Goal: Task Accomplishment & Management: Use online tool/utility

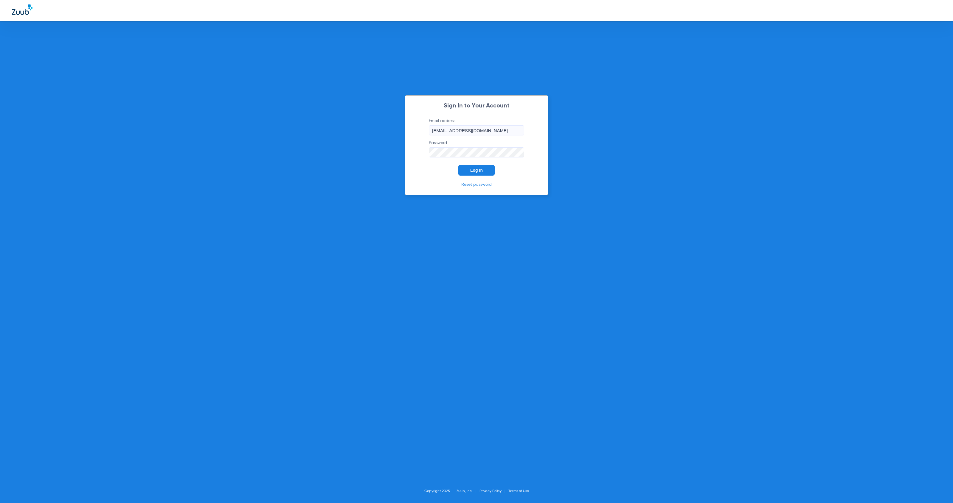
click at [479, 169] on span "Log In" at bounding box center [476, 170] width 13 height 5
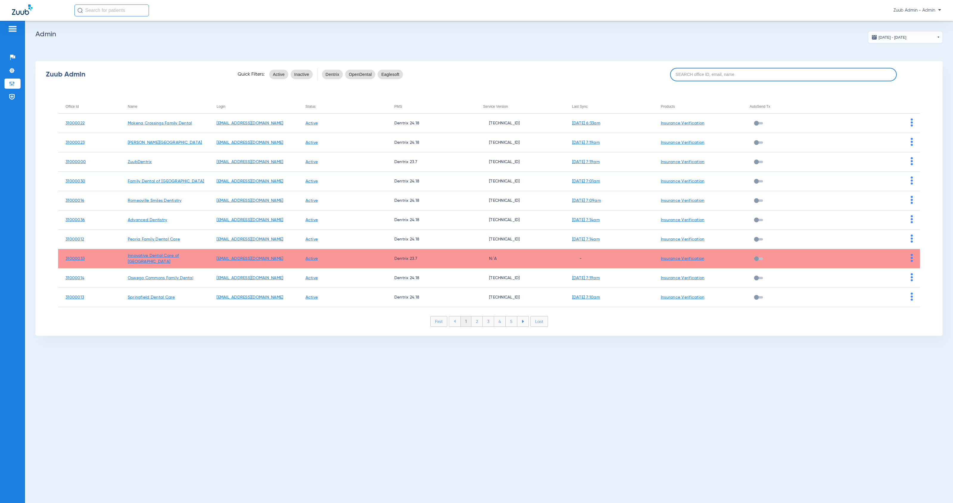
click at [713, 77] on input at bounding box center [783, 74] width 227 height 13
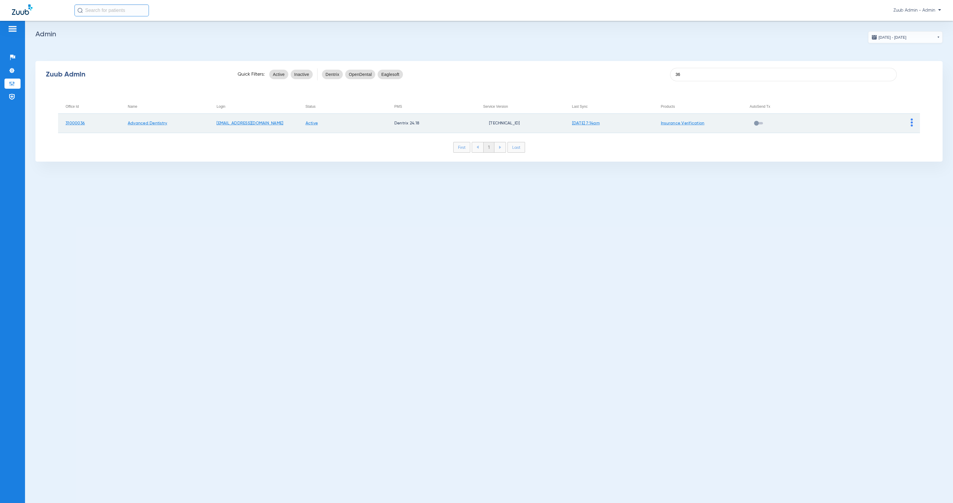
type input "36"
click at [911, 119] on img at bounding box center [912, 123] width 2 height 8
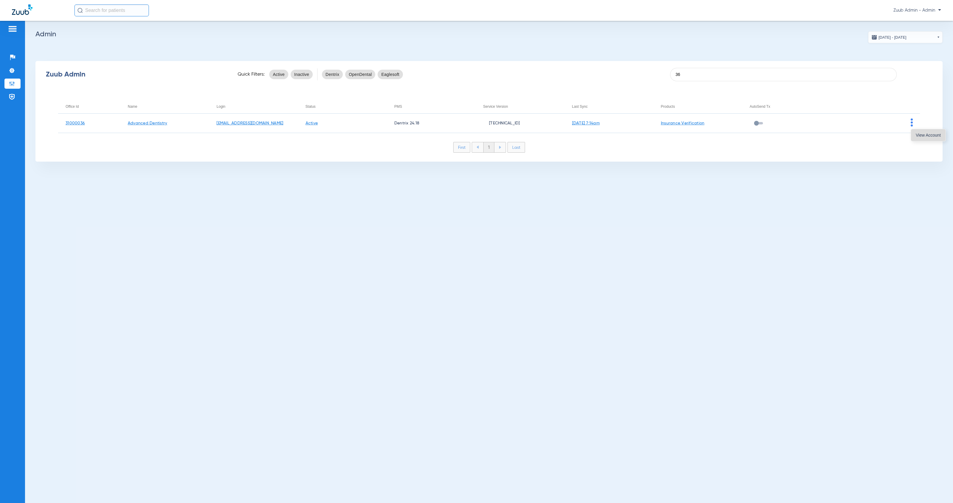
click at [918, 135] on span "View Account" at bounding box center [928, 135] width 25 height 4
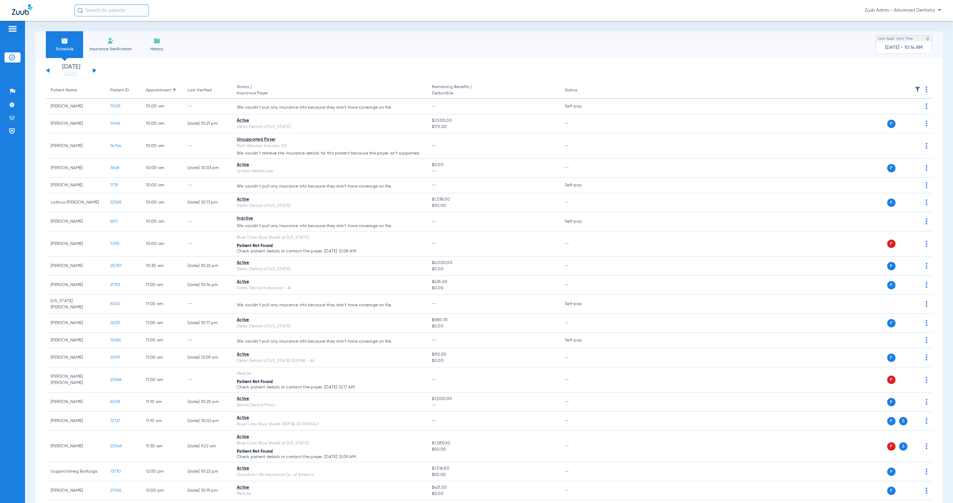
click at [914, 87] on img at bounding box center [917, 89] width 6 height 6
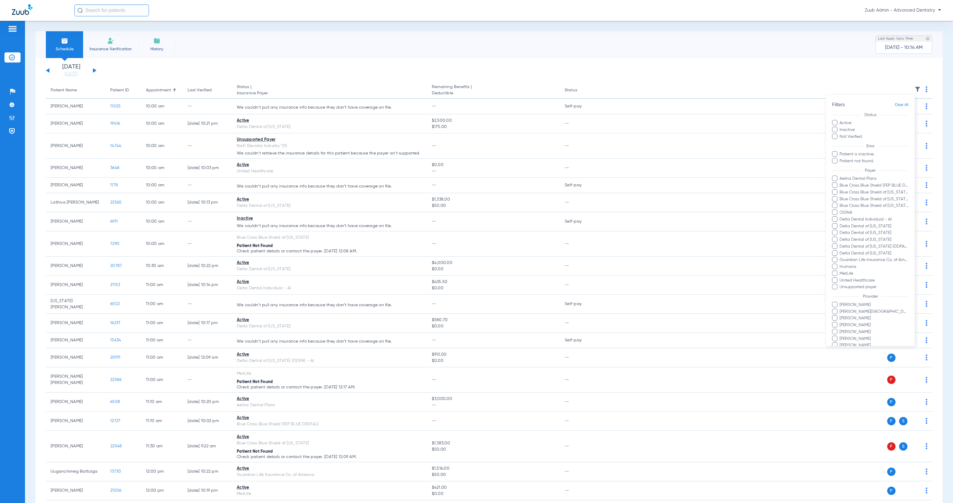
click at [161, 48] on div at bounding box center [476, 251] width 953 height 503
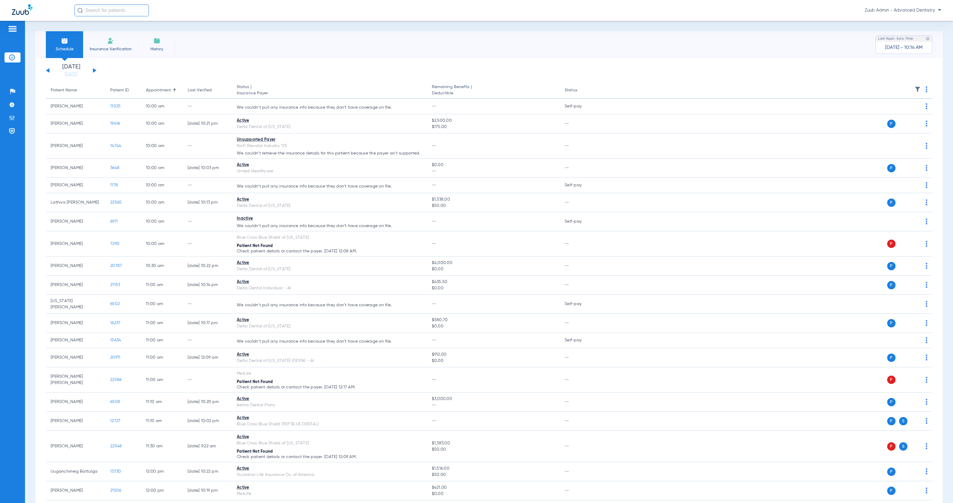
click at [153, 42] on img at bounding box center [156, 40] width 7 height 7
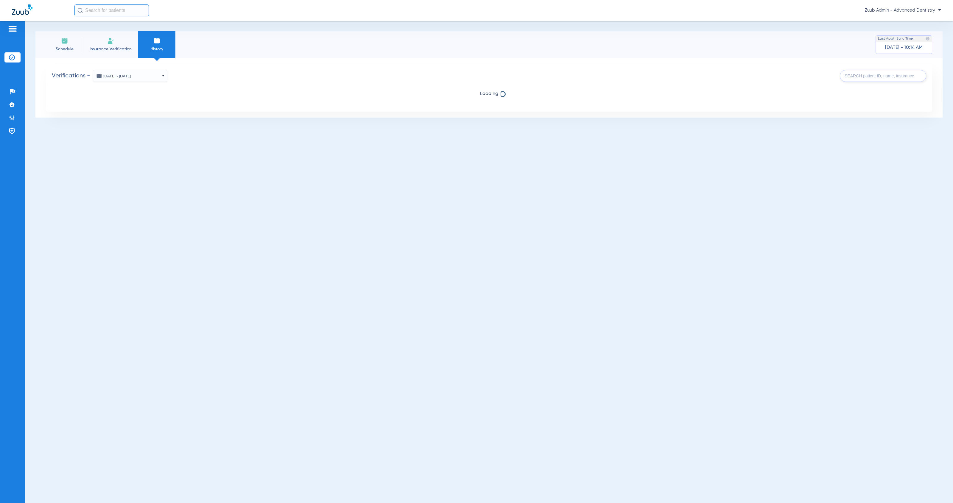
click at [163, 78] on button "[DATE] - [DATE]" at bounding box center [130, 76] width 74 height 12
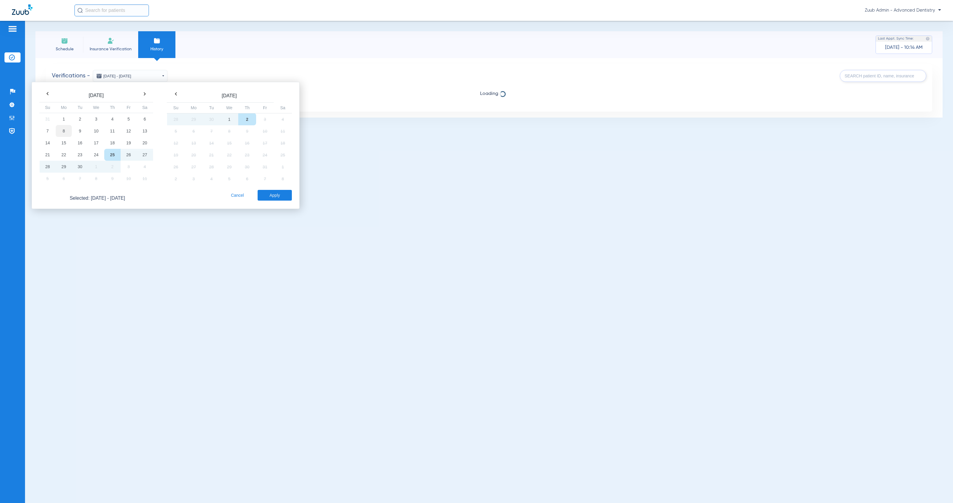
click at [64, 133] on td "8" at bounding box center [64, 131] width 16 height 12
click at [248, 119] on td "2" at bounding box center [247, 119] width 18 height 12
click at [280, 196] on button "Apply" at bounding box center [275, 195] width 34 height 11
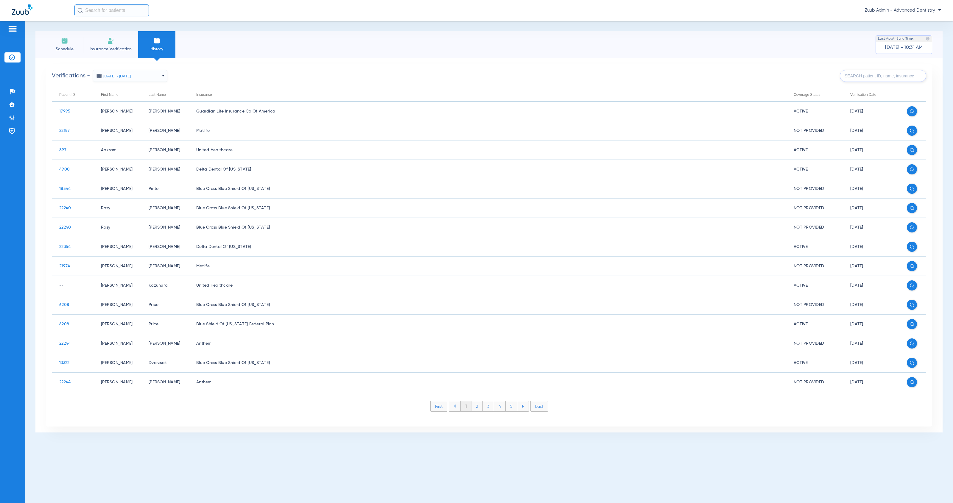
click at [850, 76] on input "text" at bounding box center [883, 76] width 86 height 12
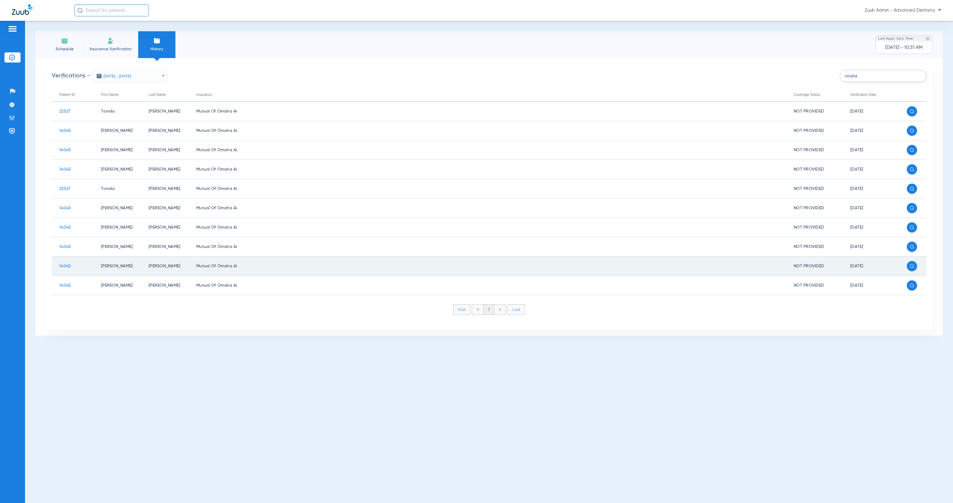
type input "omaha"
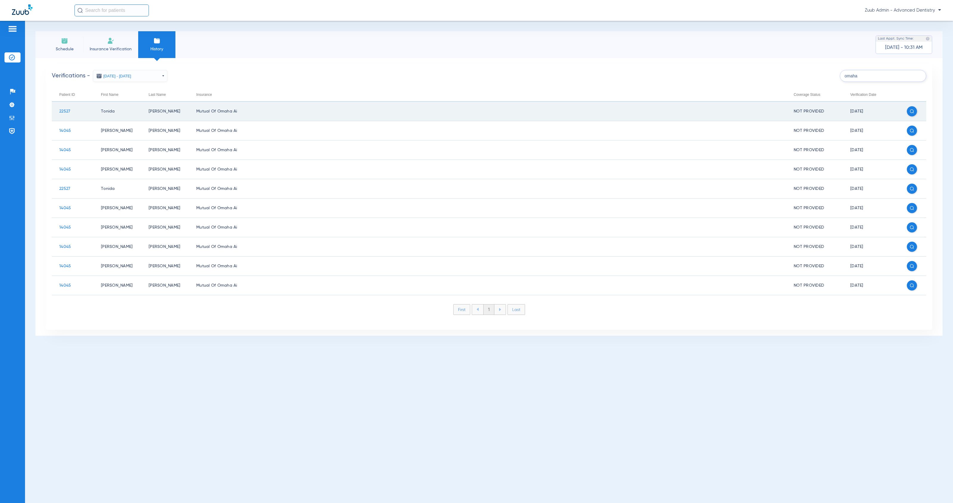
drag, startPoint x: 71, startPoint y: 112, endPoint x: 54, endPoint y: 113, distance: 17.0
click at [54, 113] on td "22527" at bounding box center [73, 111] width 42 height 19
copy span "22527"
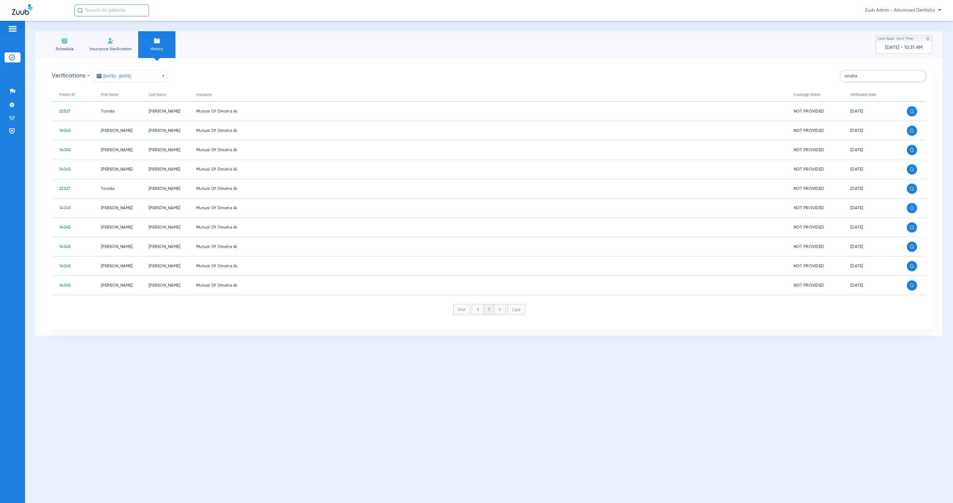
click at [106, 13] on input "text" at bounding box center [111, 10] width 74 height 12
paste input "22527"
type input "22527"
click at [113, 32] on td "[PERSON_NAME]" at bounding box center [98, 32] width 48 height 8
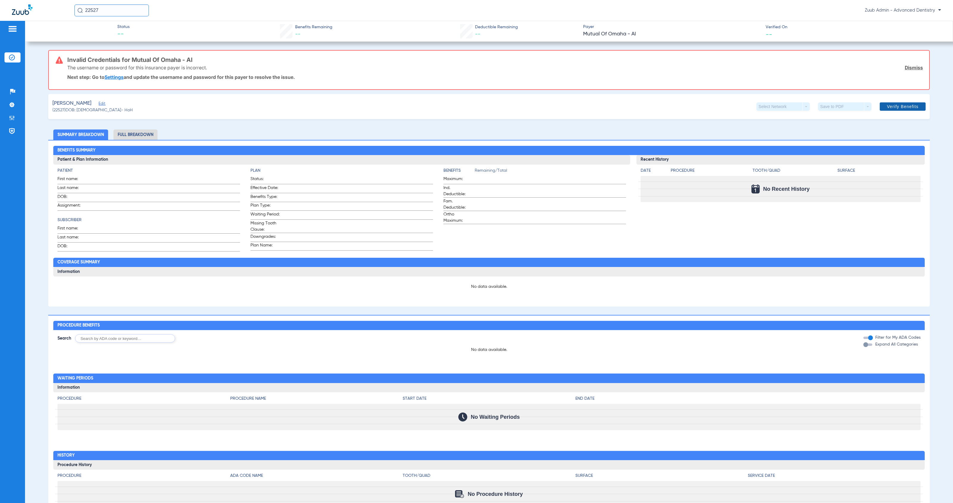
click at [887, 107] on span "Verify Benefits" at bounding box center [903, 106] width 32 height 5
